Goal: Transaction & Acquisition: Purchase product/service

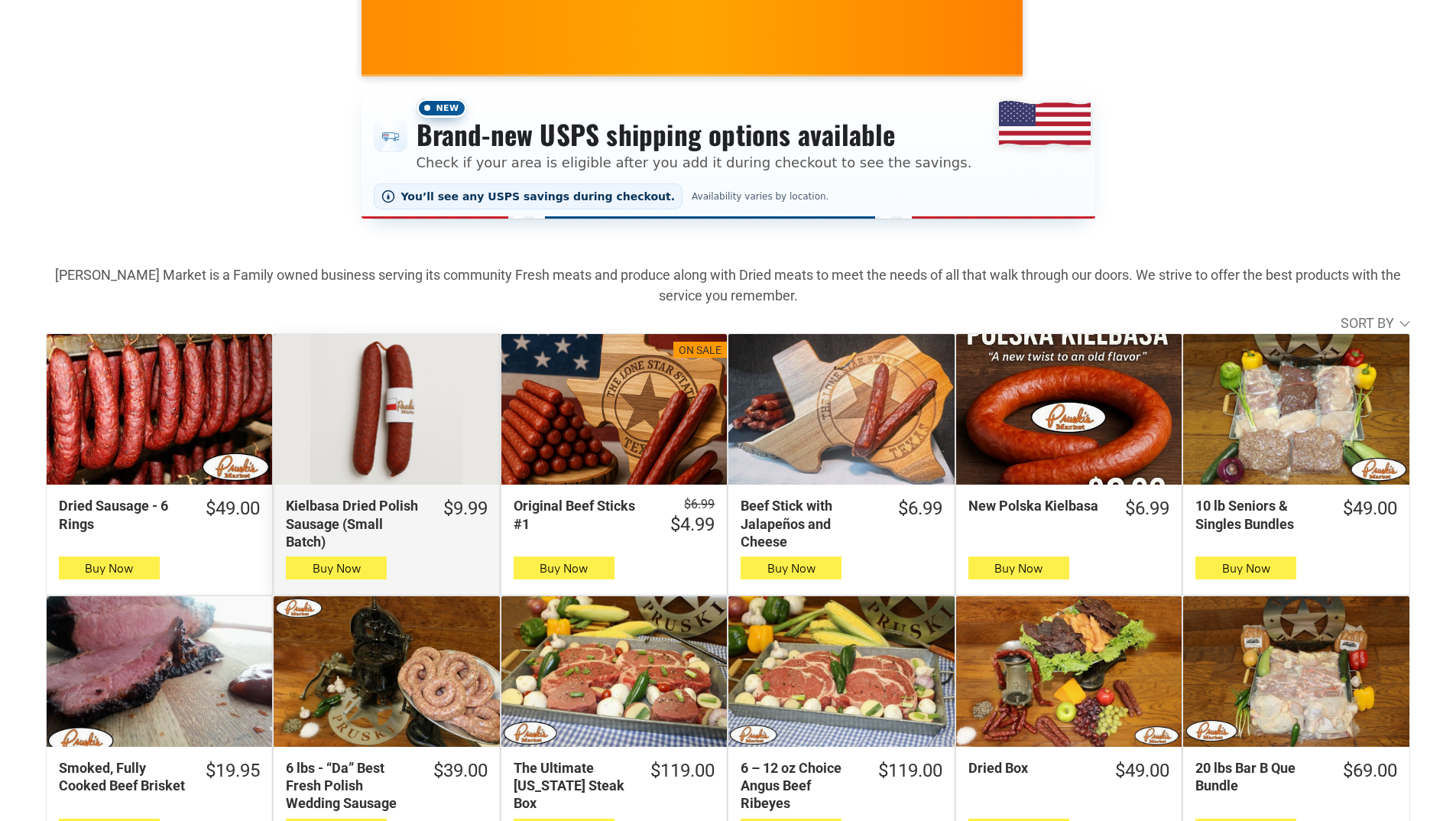
scroll to position [306, 0]
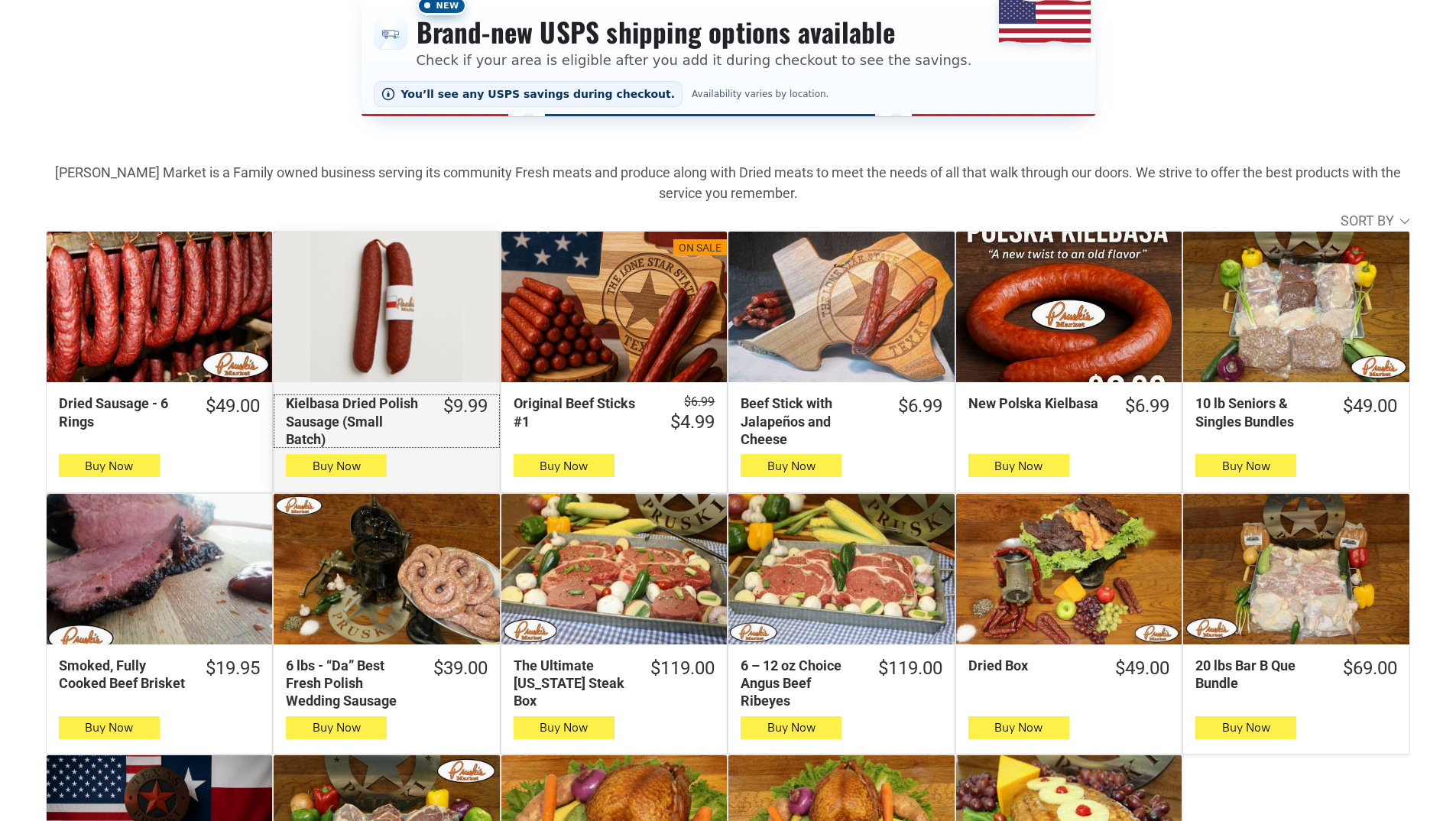
click at [355, 423] on div "Kielbasa Dried Polish Sausage (Small Batch)" at bounding box center [354, 421] width 136 height 53
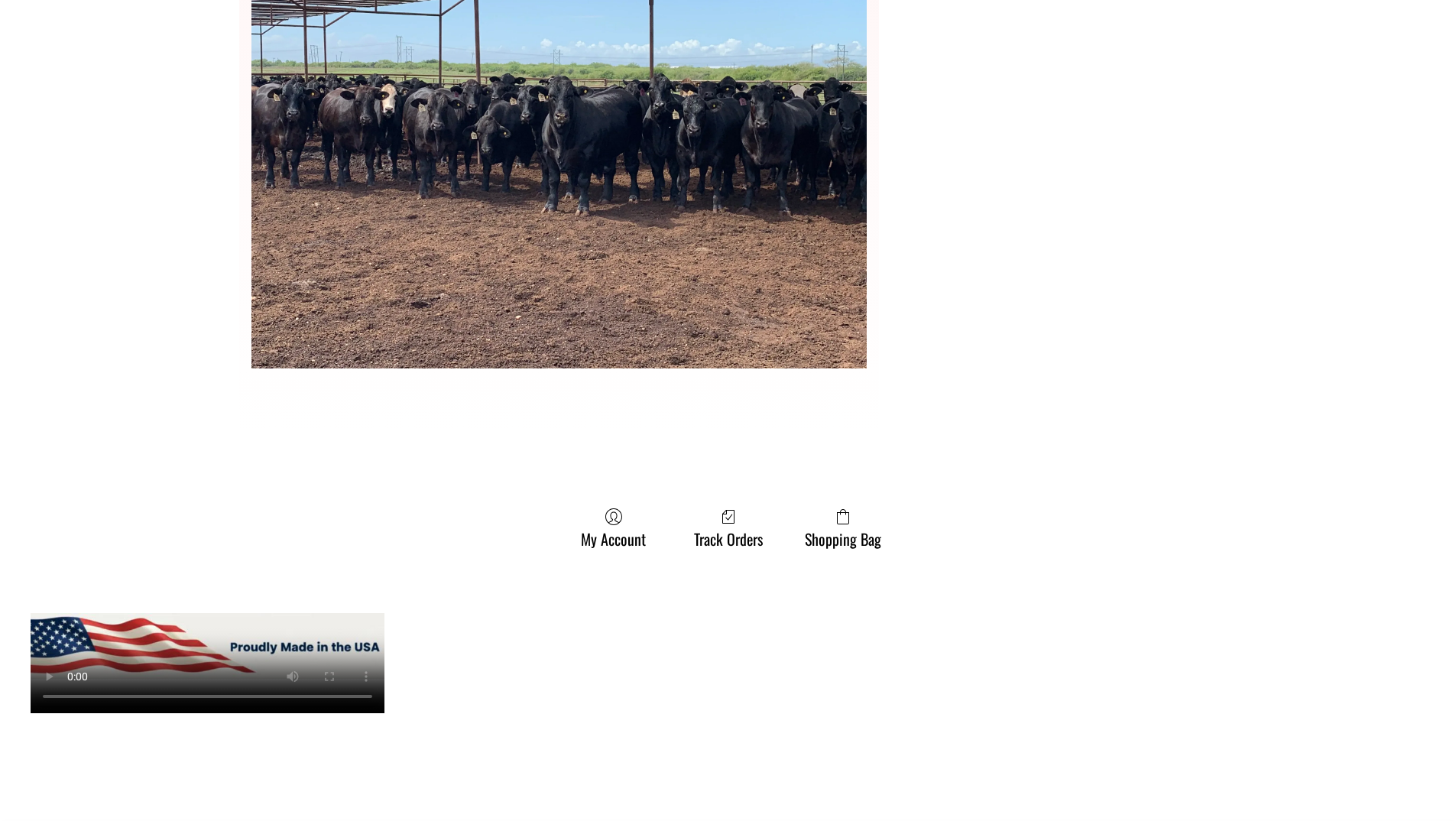
scroll to position [4203, 0]
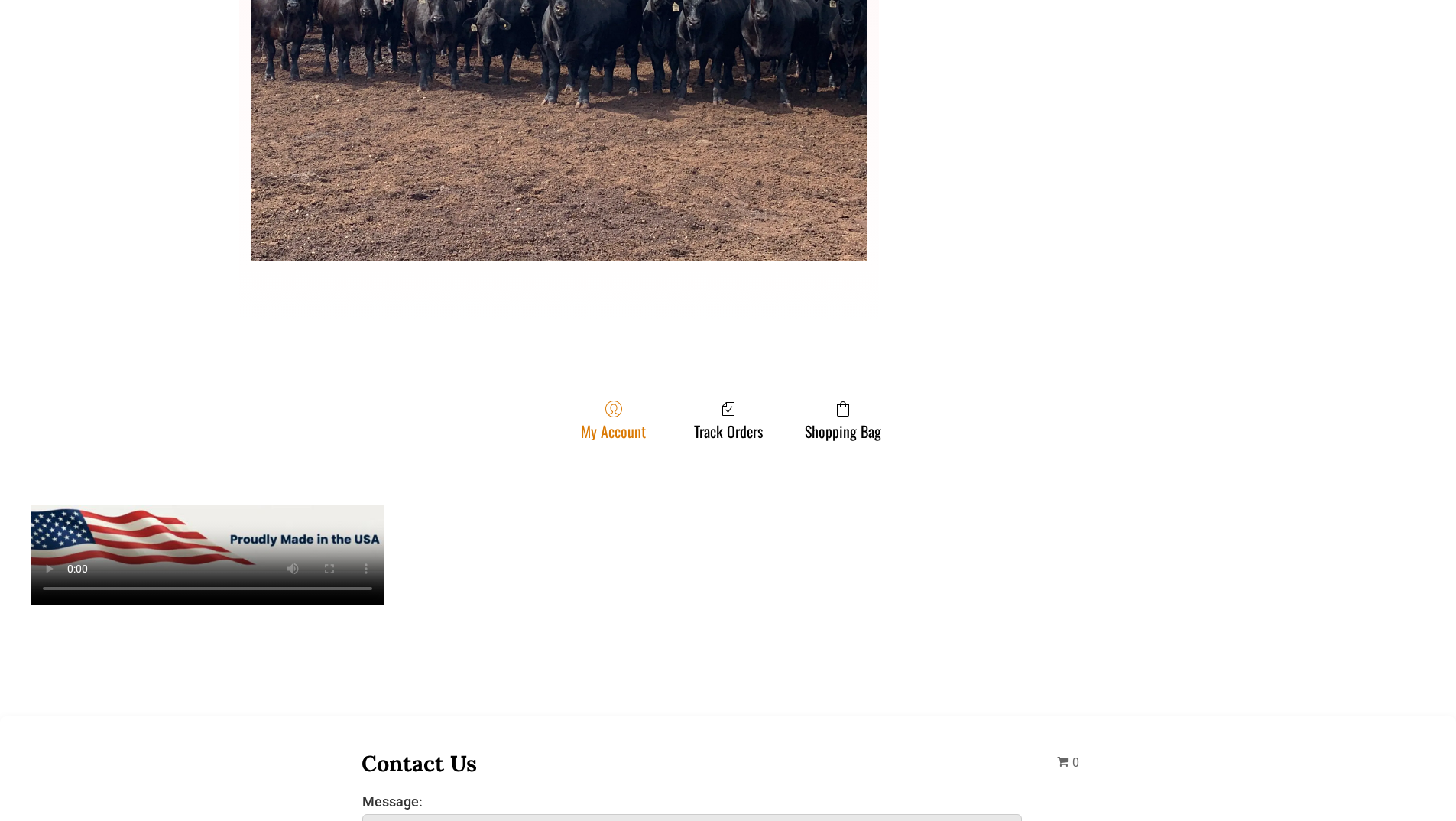
click at [588, 423] on link "My Account" at bounding box center [613, 420] width 80 height 41
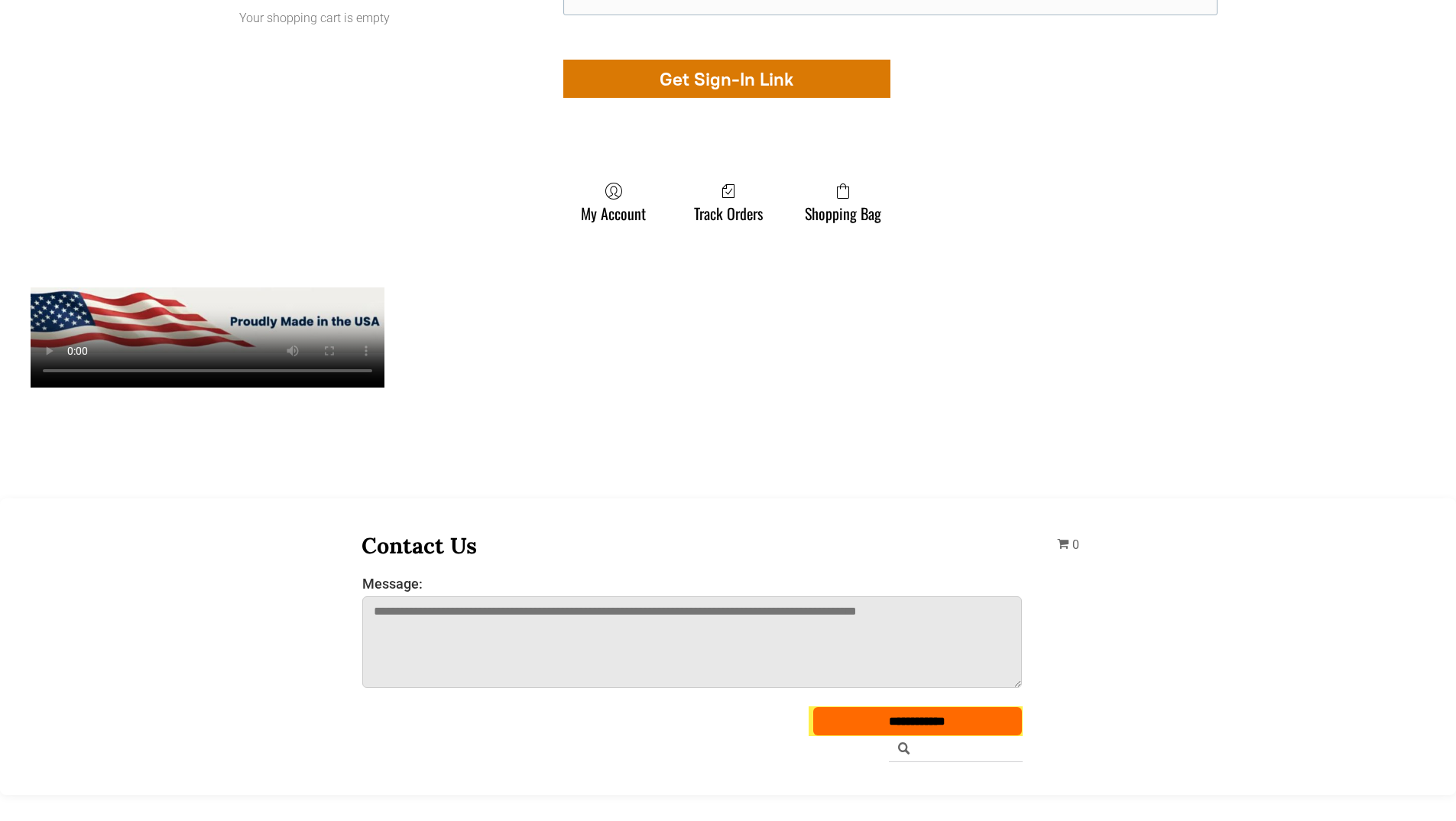
scroll to position [611, 0]
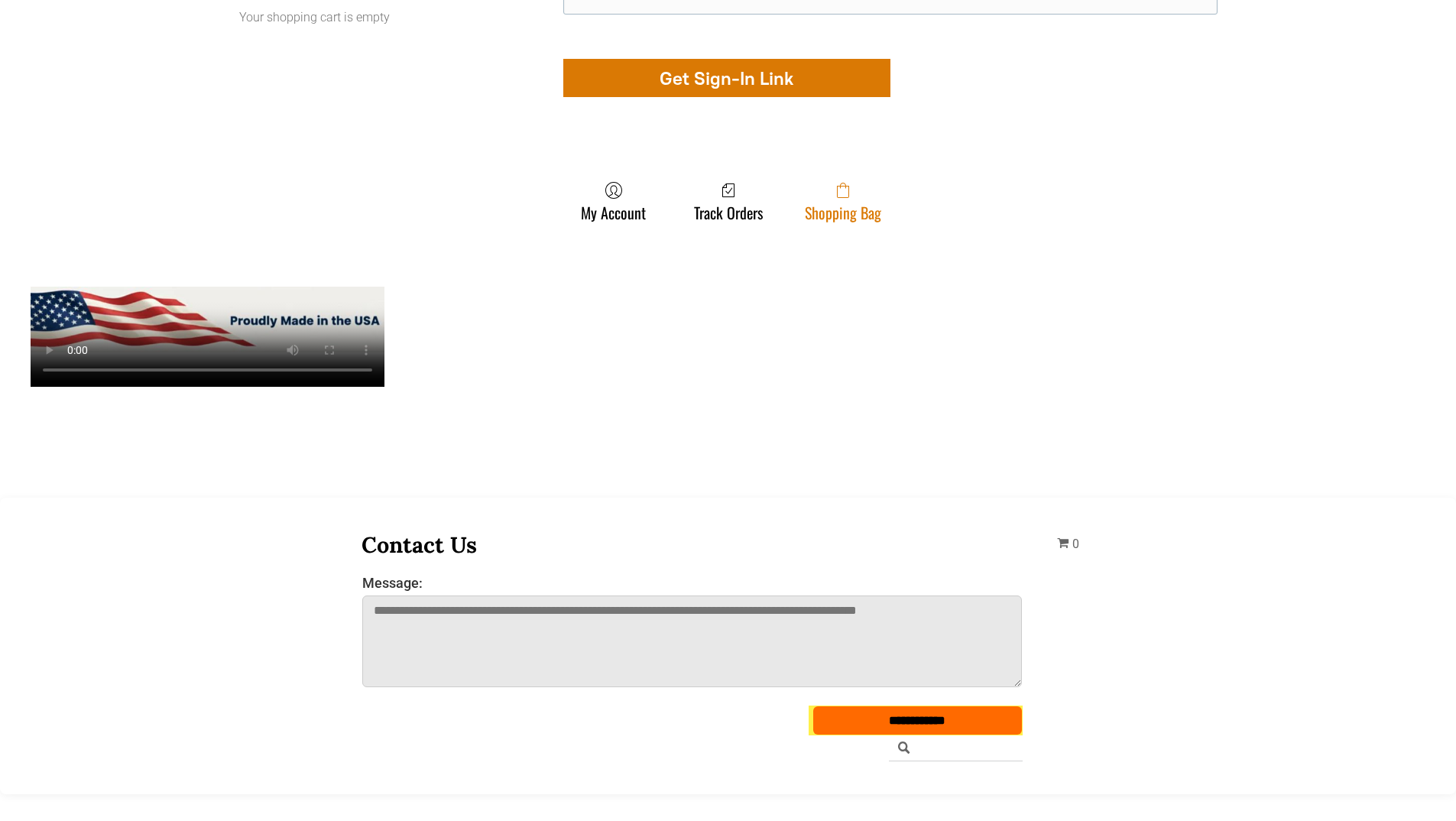
click at [859, 199] on span at bounding box center [842, 191] width 76 height 18
